Goal: Task Accomplishment & Management: Manage account settings

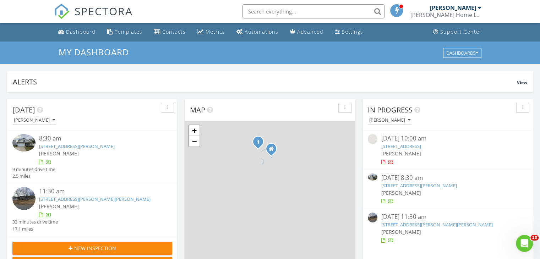
scroll to position [3, 4]
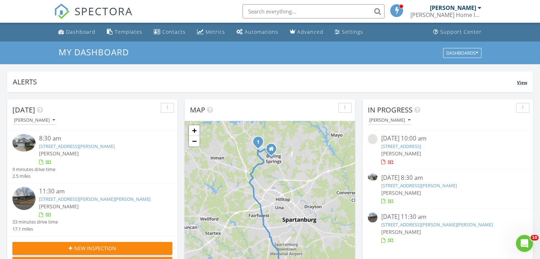
click at [231, 83] on div "Alerts" at bounding box center [265, 82] width 504 height 10
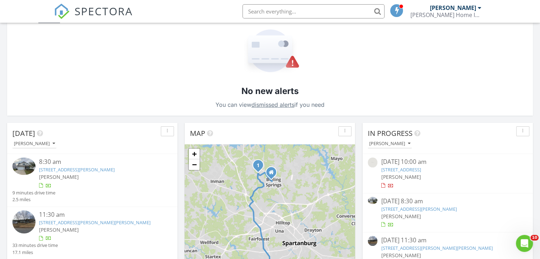
scroll to position [128, 0]
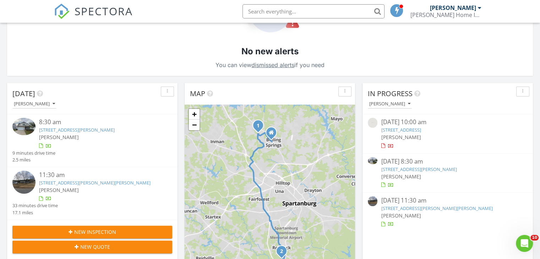
click at [22, 125] on img at bounding box center [23, 126] width 23 height 17
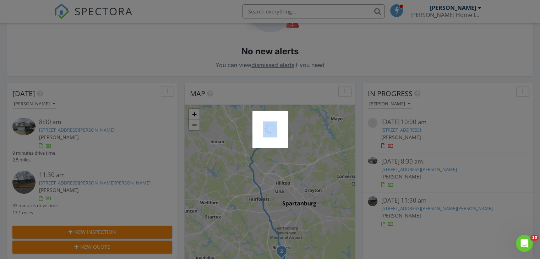
click at [22, 125] on div at bounding box center [270, 129] width 540 height 259
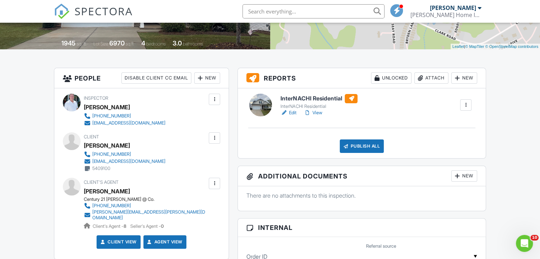
scroll to position [142, 0]
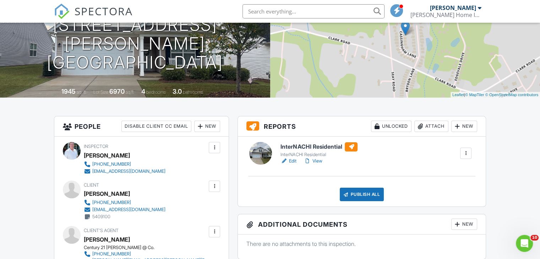
scroll to position [114, 0]
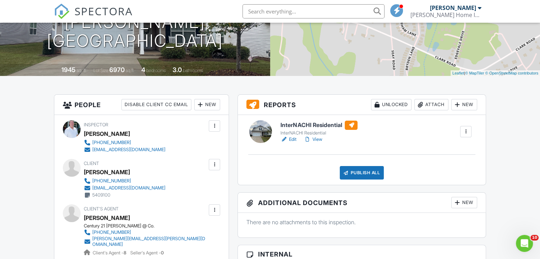
click at [292, 140] on link "Edit" at bounding box center [289, 139] width 16 height 7
